Goal: Find specific page/section

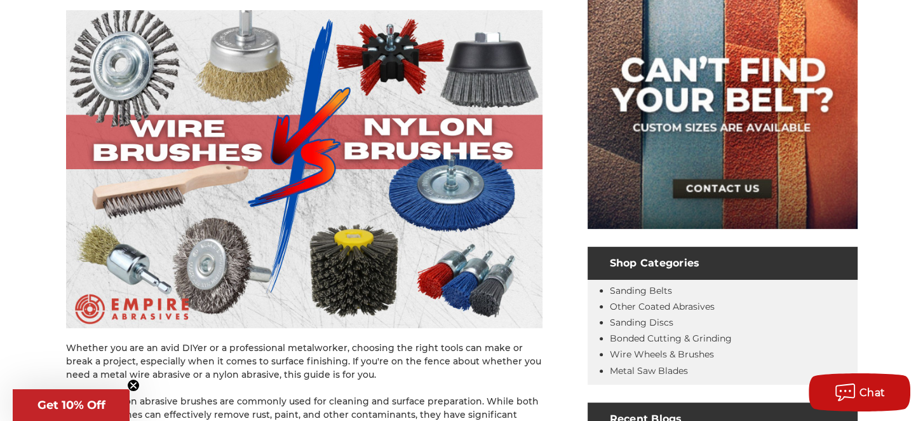
scroll to position [445, 0]
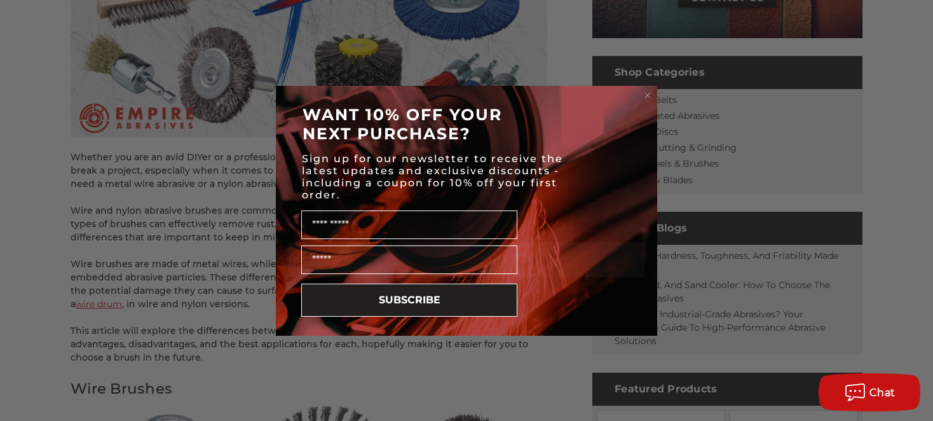
click at [648, 98] on circle "Close dialog" at bounding box center [648, 95] width 12 height 12
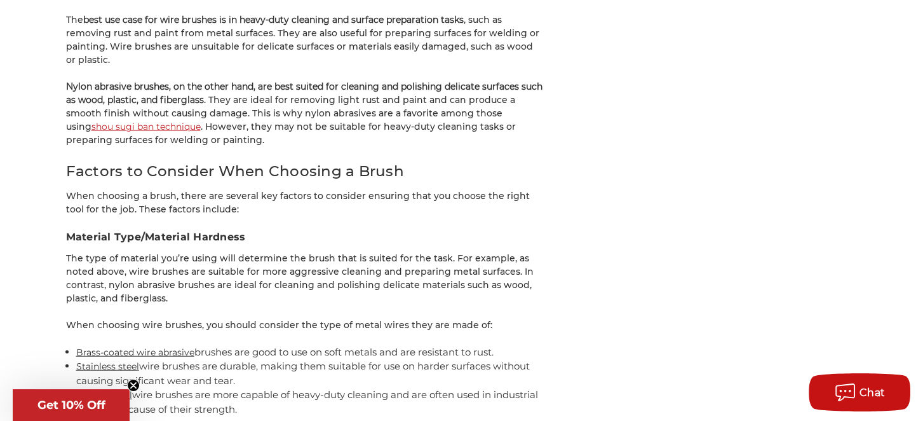
scroll to position [2859, 0]
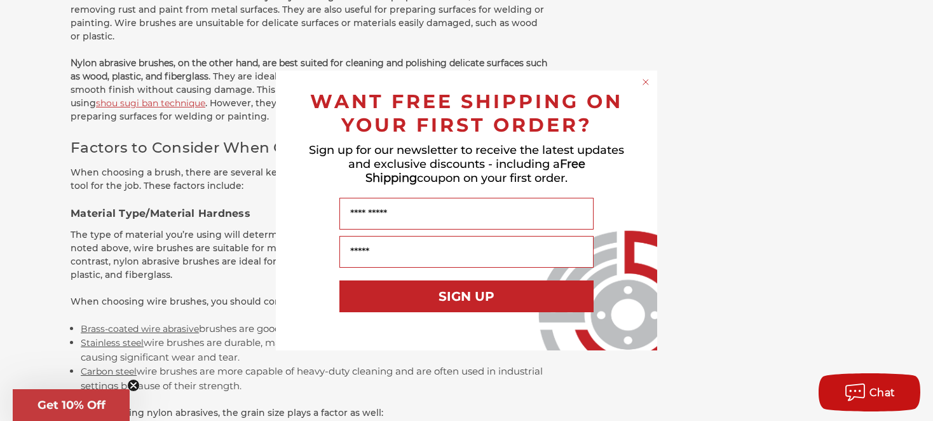
click at [642, 86] on circle "Close dialog" at bounding box center [646, 82] width 12 height 12
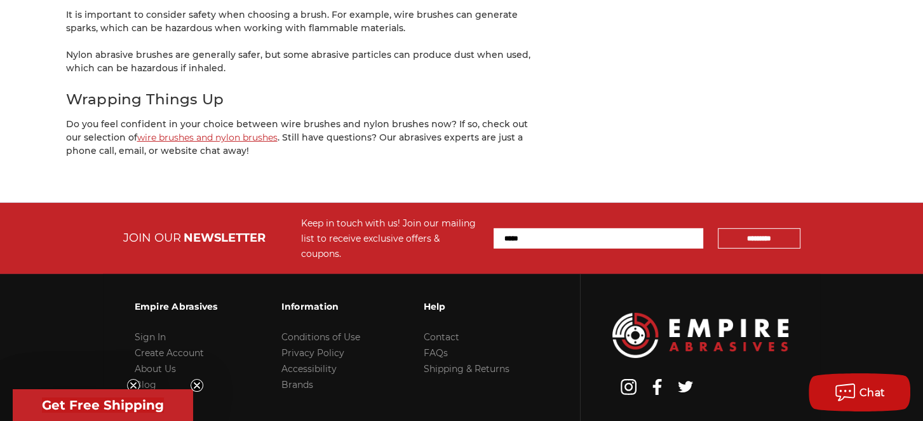
scroll to position [0, 0]
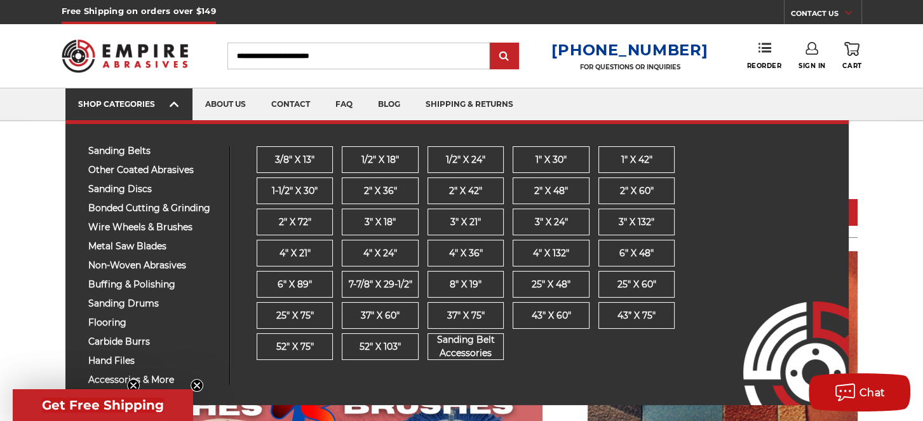
click at [179, 107] on span at bounding box center [175, 105] width 10 height 13
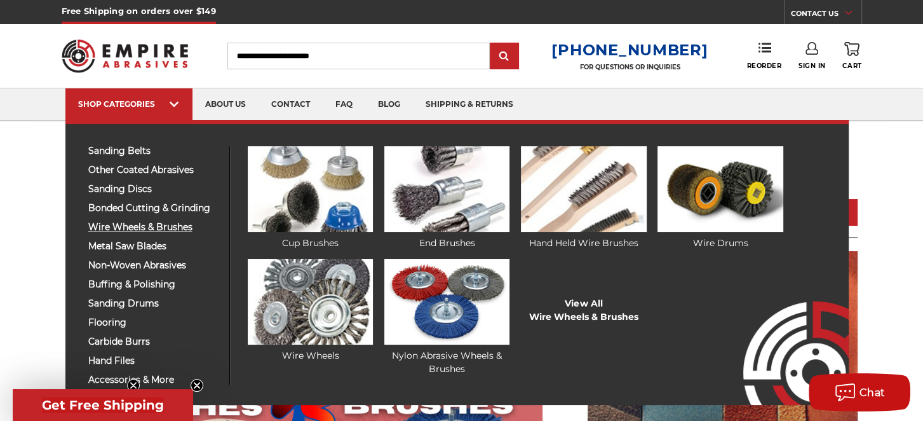
click at [151, 224] on span "wire wheels & brushes" at bounding box center [154, 227] width 132 height 10
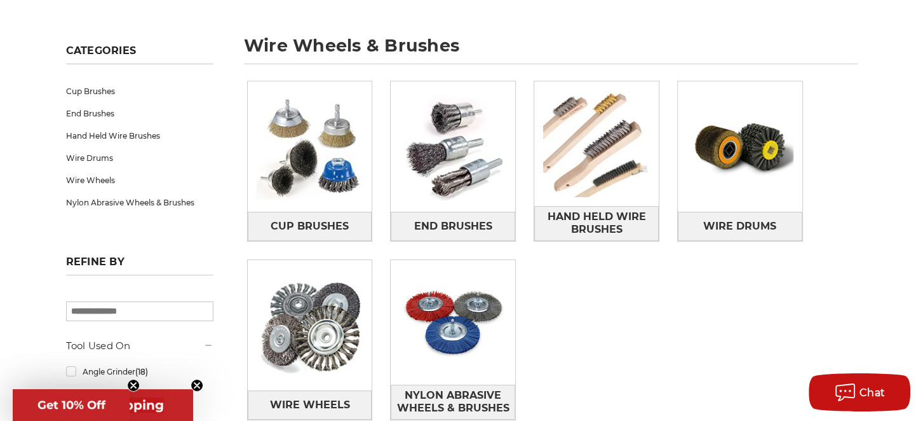
scroll to position [191, 0]
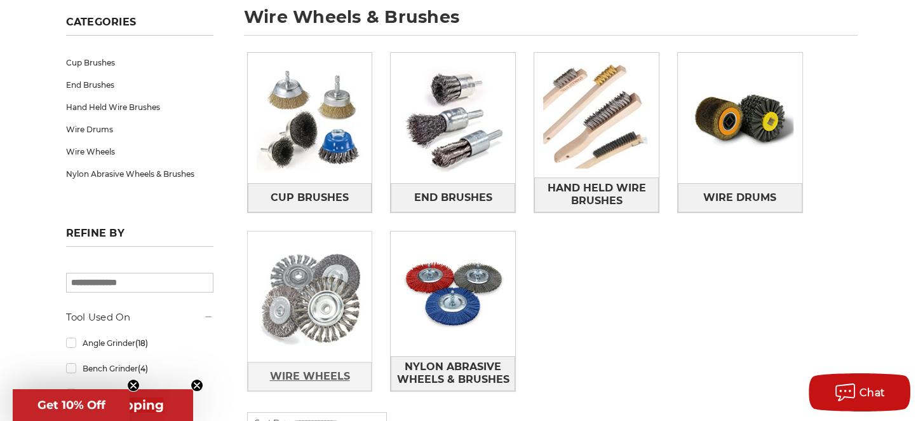
click at [285, 374] on span "Wire Wheels" at bounding box center [309, 376] width 80 height 22
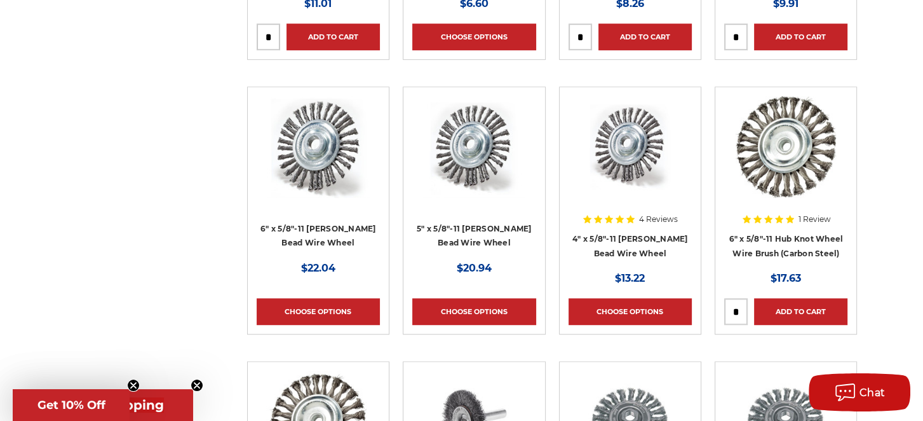
scroll to position [890, 0]
